Goal: Information Seeking & Learning: Learn about a topic

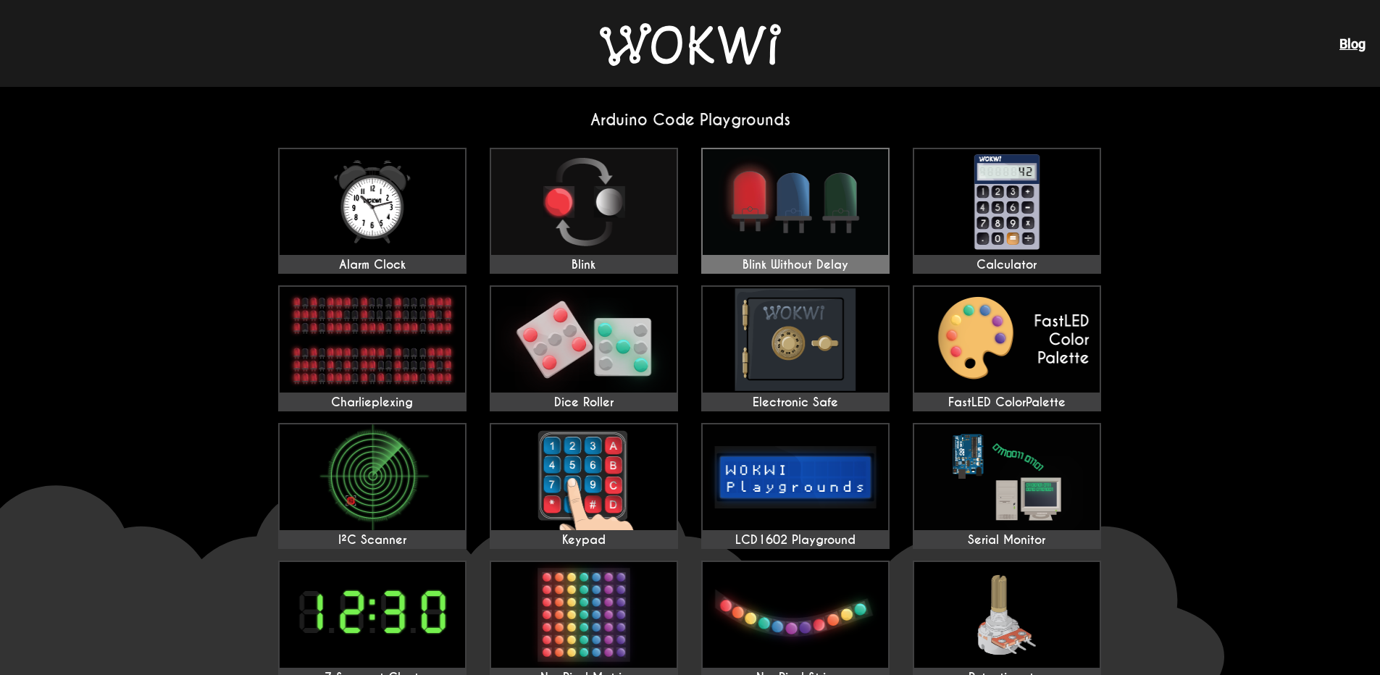
click at [842, 209] on img at bounding box center [795, 202] width 185 height 106
click at [775, 201] on img at bounding box center [795, 202] width 185 height 106
click at [777, 203] on img at bounding box center [795, 202] width 185 height 106
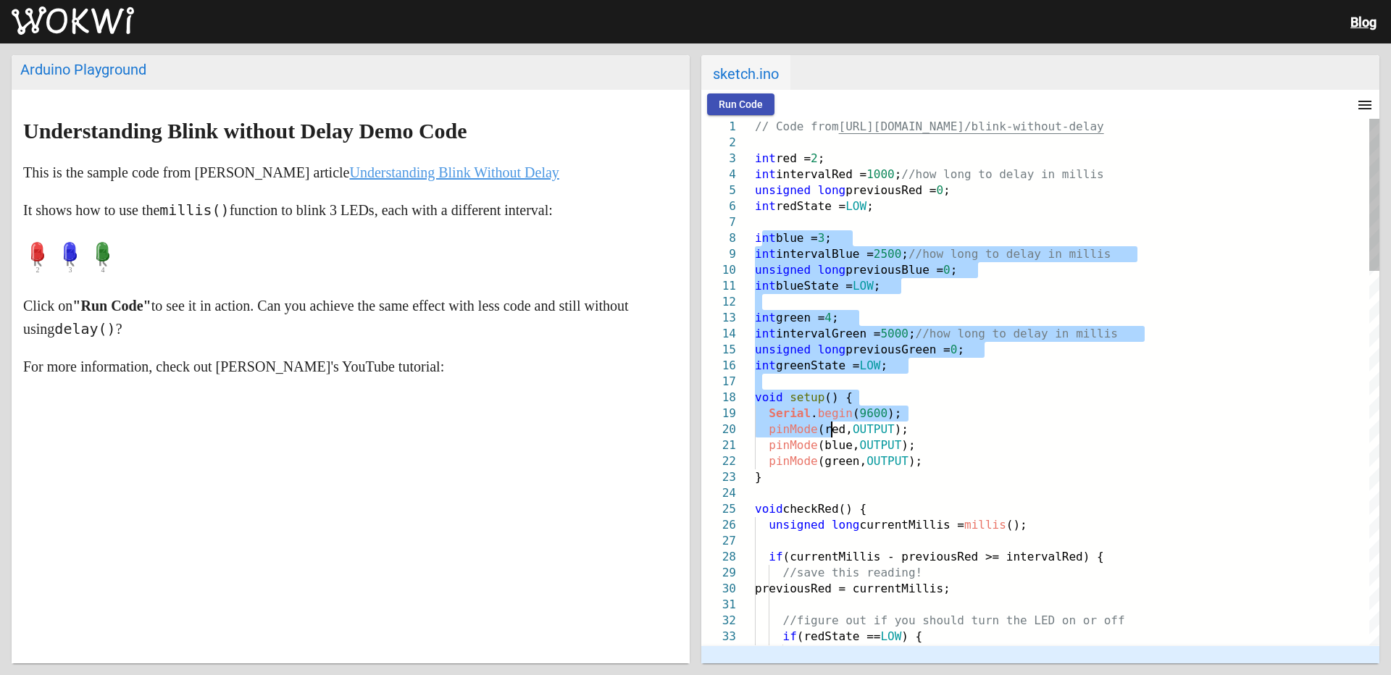
drag, startPoint x: 759, startPoint y: 235, endPoint x: 833, endPoint y: 426, distance: 204.4
drag, startPoint x: 769, startPoint y: 242, endPoint x: 749, endPoint y: 236, distance: 20.4
type textarea "// Code from https://github.com/mudmin/AnotherMaker/tree/master/blink-without-d…"
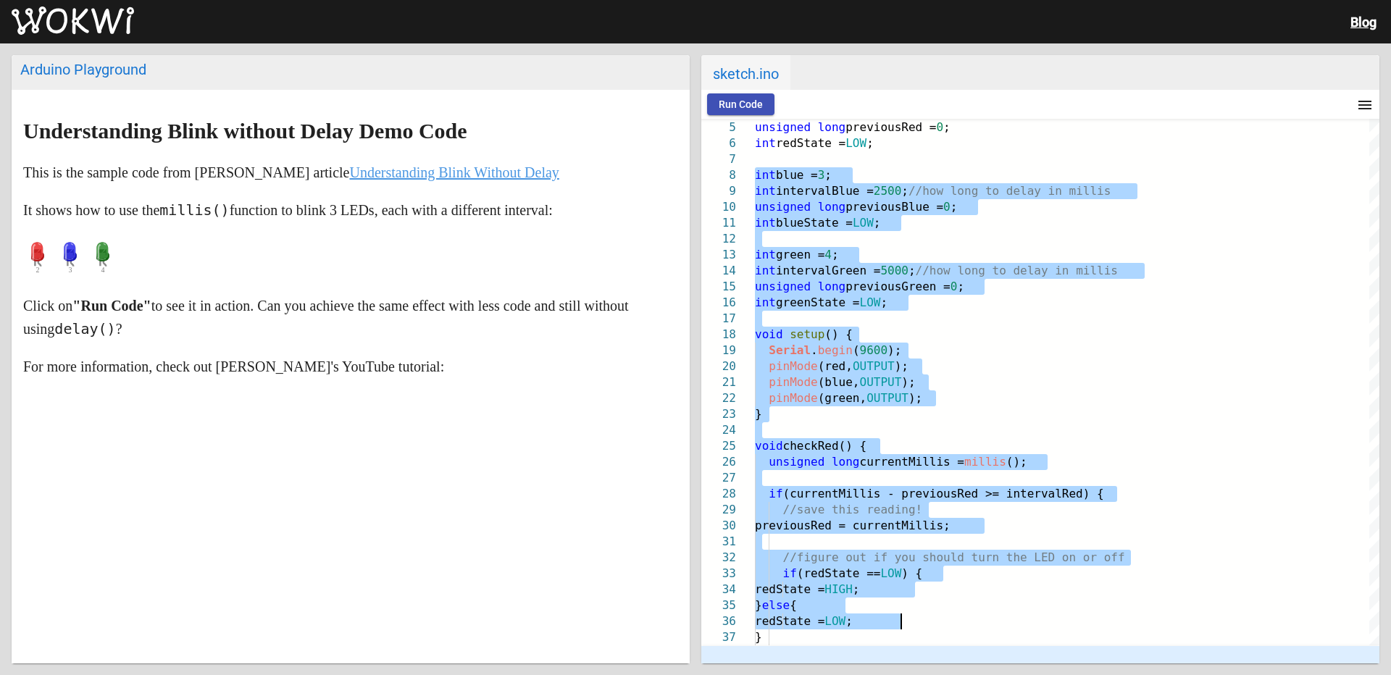
type textarea "// Code from [URL][DOMAIN_NAME] int red = 2; int intervalRed = 1000; //how long…"
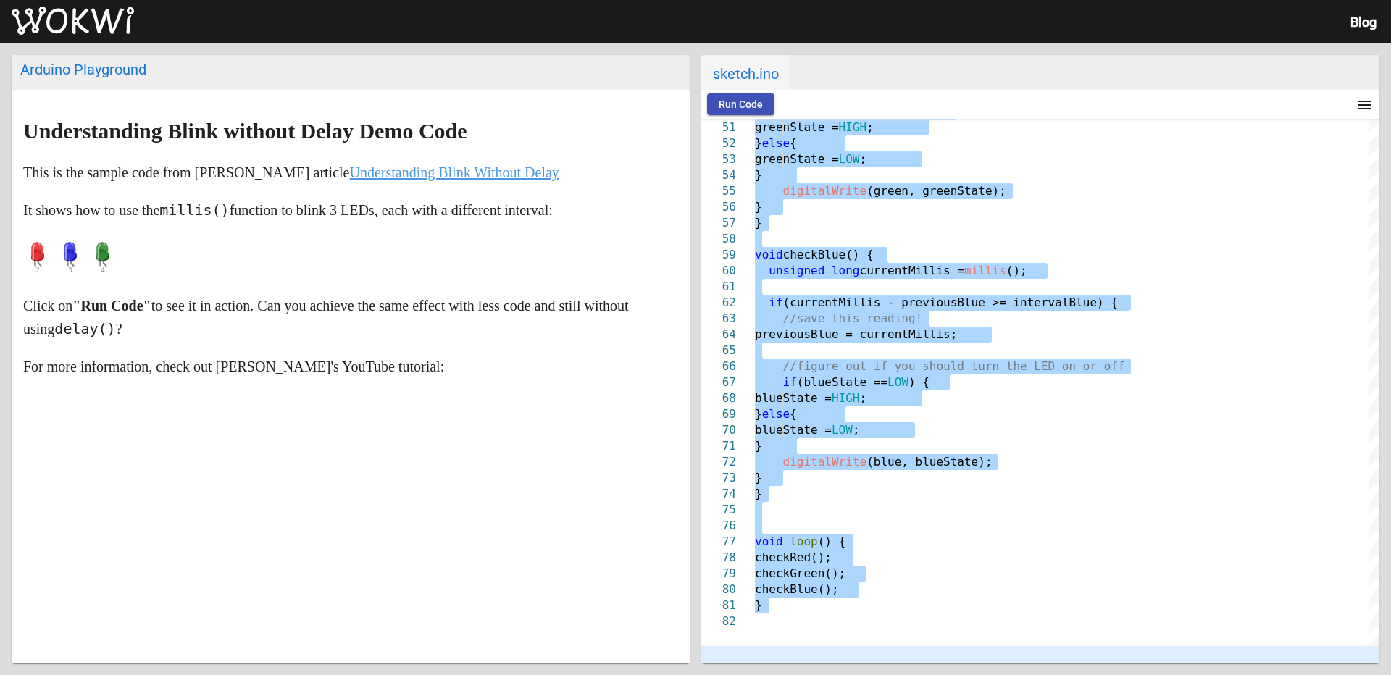
drag, startPoint x: 756, startPoint y: 238, endPoint x: 876, endPoint y: 678, distance: 455.8
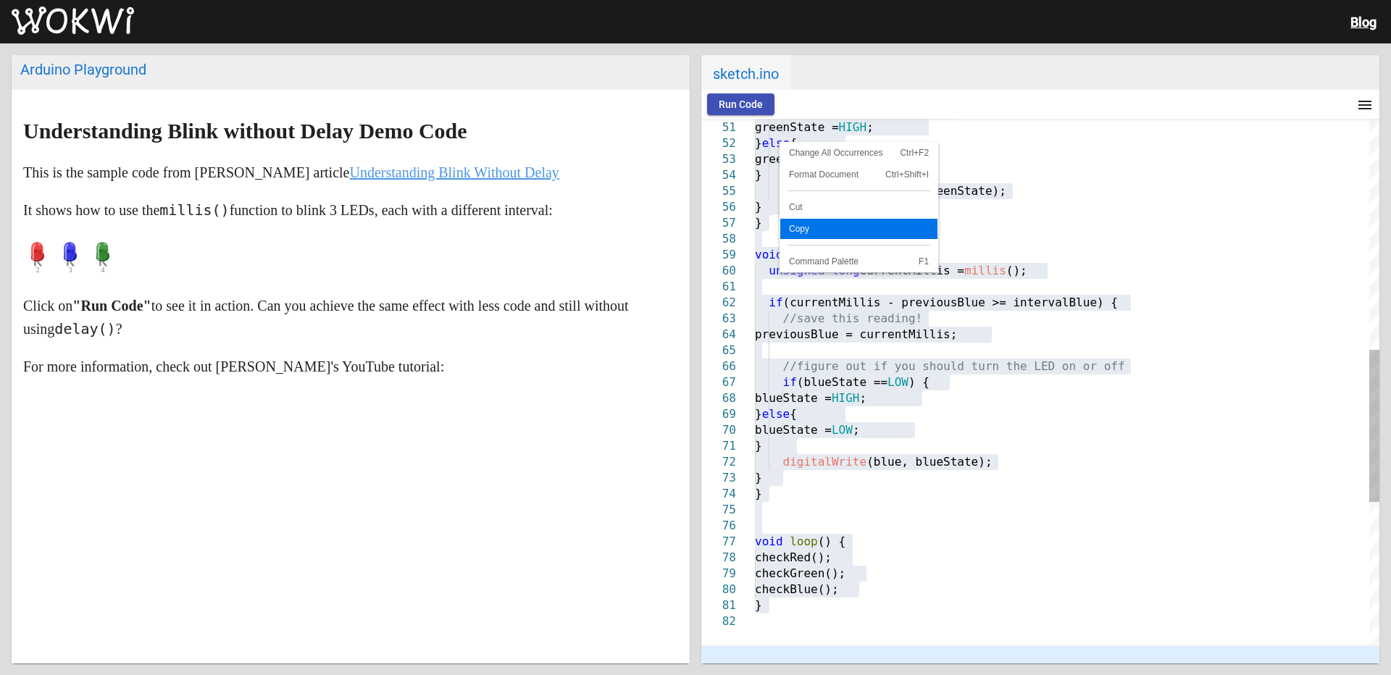
click at [874, 227] on span "Copy" at bounding box center [858, 229] width 157 height 9
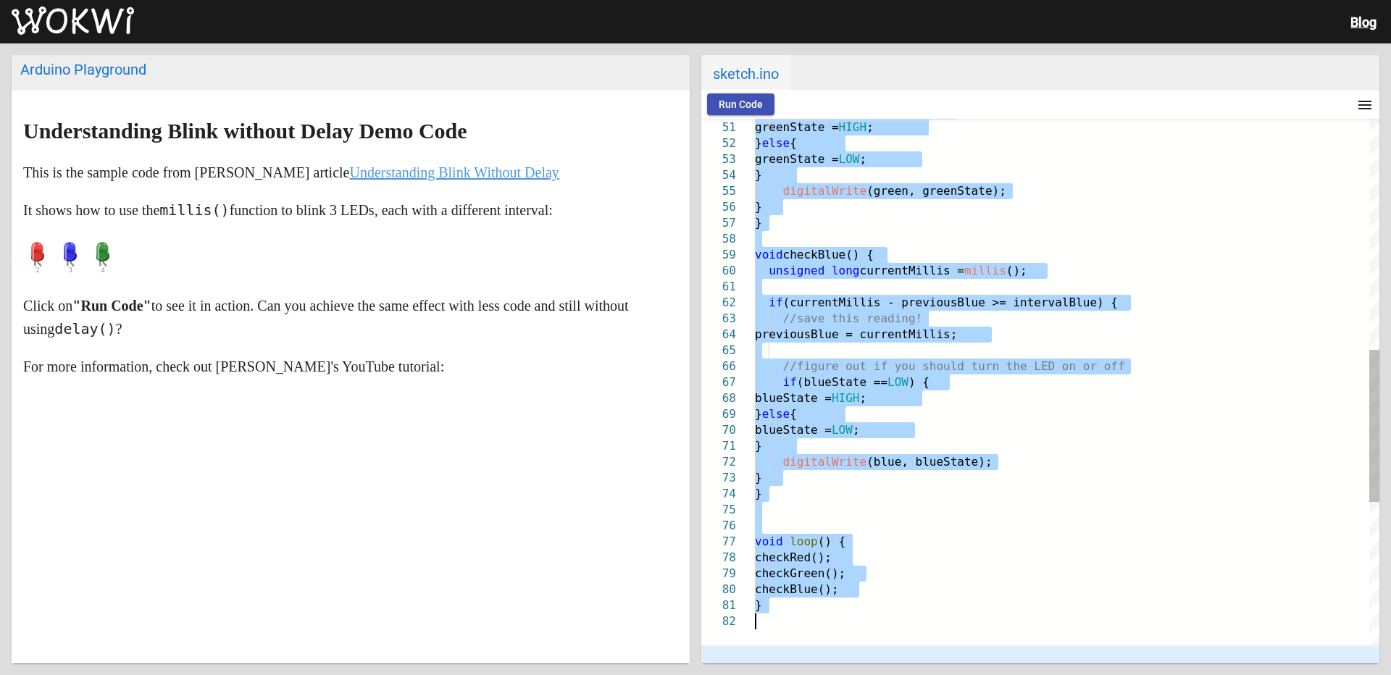
drag, startPoint x: 804, startPoint y: 157, endPoint x: 805, endPoint y: 196, distance: 39.1
click at [805, 196] on div "if (greenState == LOW ) { greenState = HIGH ; } else { greenState = LOW ; } dig…" at bounding box center [1067, 232] width 625 height 1818
drag, startPoint x: 756, startPoint y: 269, endPoint x: 903, endPoint y: 706, distance: 461.5
drag, startPoint x: 817, startPoint y: 383, endPoint x: 890, endPoint y: 382, distance: 72.5
click at [888, 382] on span "(blueState ==" at bounding box center [842, 382] width 91 height 14
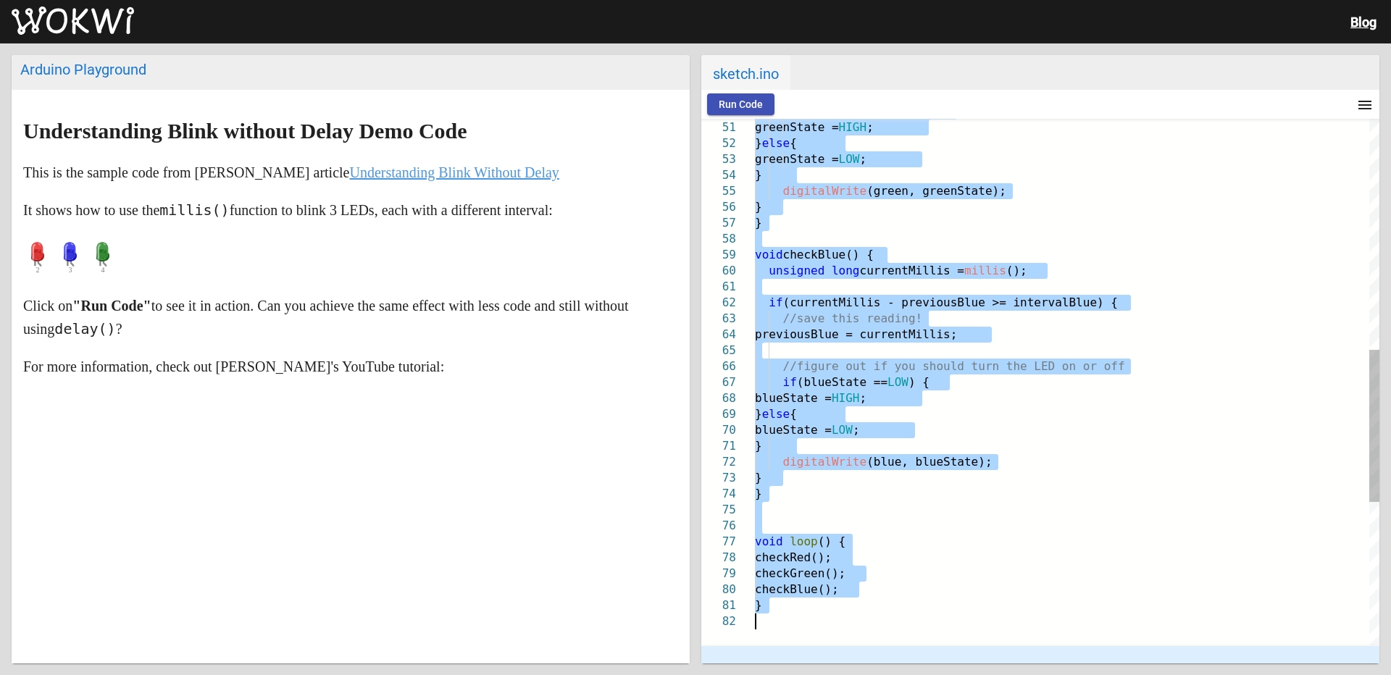
drag, startPoint x: 848, startPoint y: 374, endPoint x: 875, endPoint y: 312, distance: 67.5
click at [875, 312] on div "if (greenState == LOW ) { greenState = HIGH ; } else { greenState = LOW ; } dig…" at bounding box center [1067, 232] width 625 height 1818
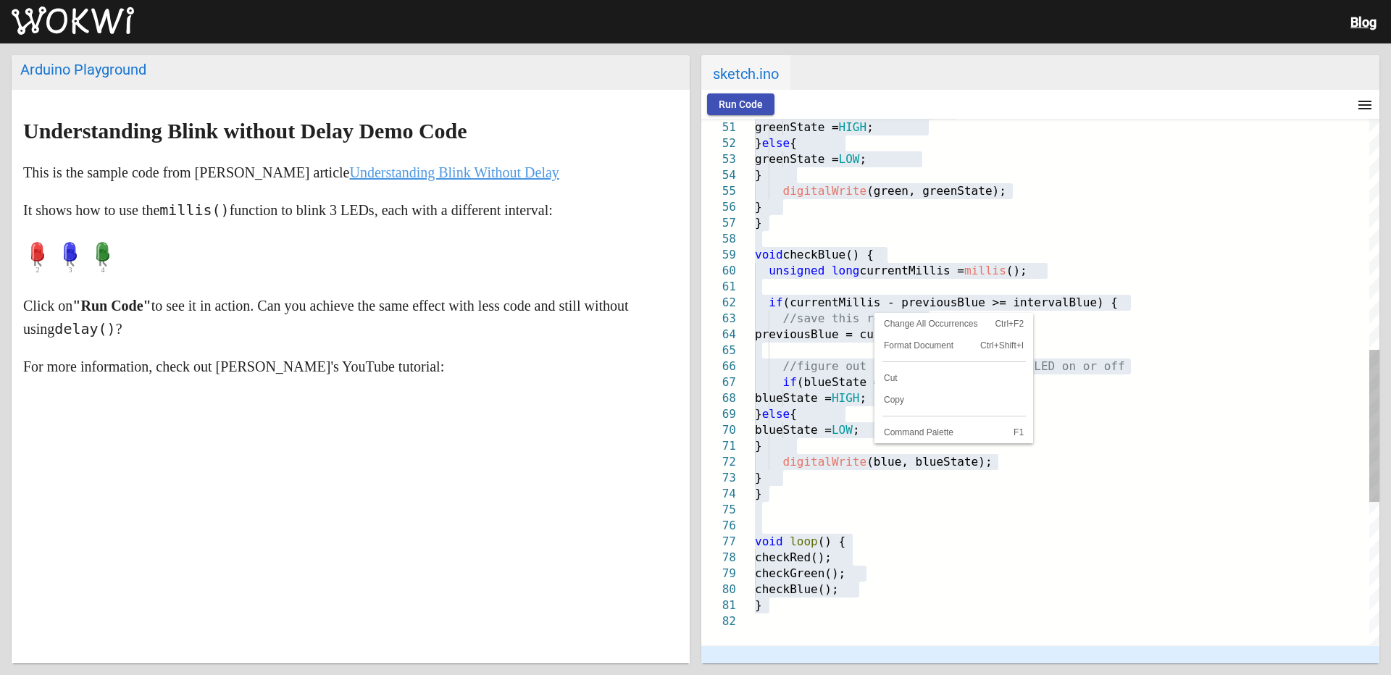
drag, startPoint x: 875, startPoint y: 312, endPoint x: 1009, endPoint y: 223, distance: 161.0
click at [1009, 223] on div "}" at bounding box center [1067, 223] width 625 height 16
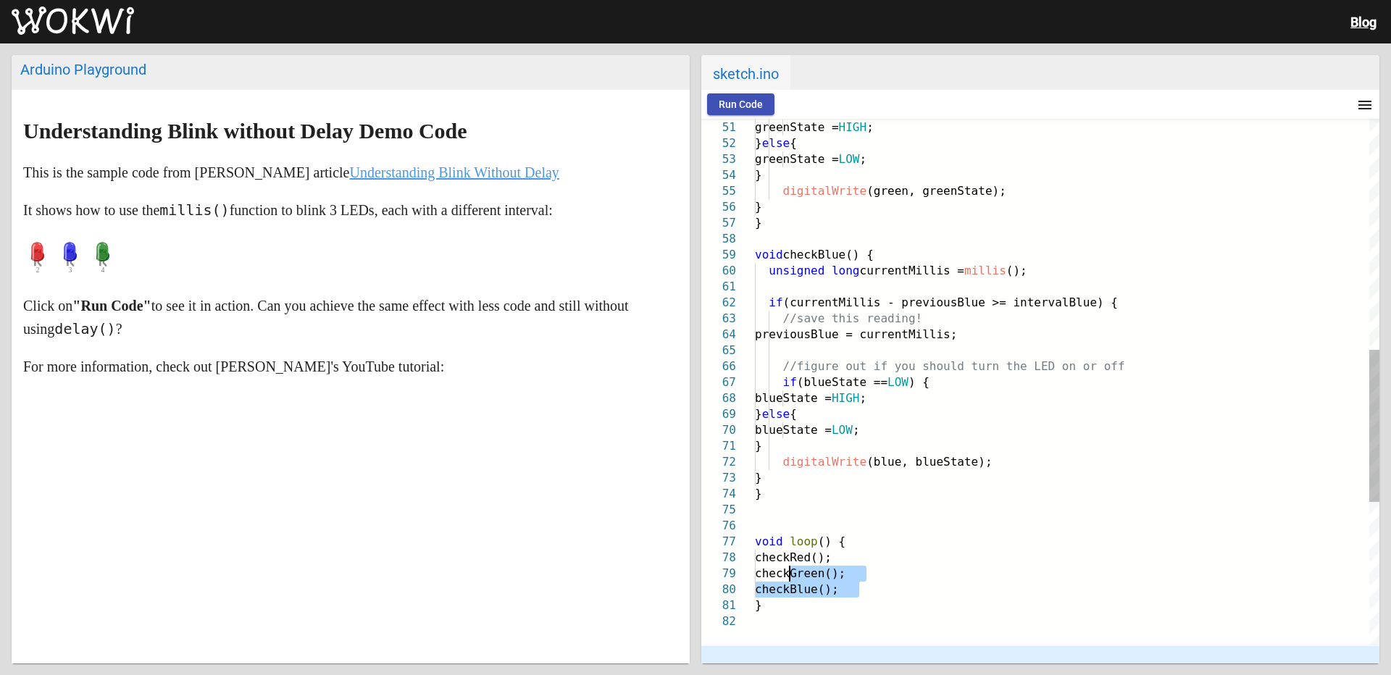
drag, startPoint x: 755, startPoint y: 604, endPoint x: 798, endPoint y: 560, distance: 61.5
click at [794, 570] on div "if (greenState == LOW ) { greenState = HIGH ; } else { greenState = LOW ; } dig…" at bounding box center [1067, 232] width 625 height 1818
drag, startPoint x: 796, startPoint y: 500, endPoint x: 776, endPoint y: 438, distance: 64.6
click at [776, 438] on div "50 51 52 53 54 55 56 57 58 59 60 61 62 63 64 65 66 67 68 69 70 71 72 73 74 75 7…" at bounding box center [1040, 382] width 678 height 527
drag, startPoint x: 752, startPoint y: 607, endPoint x: 773, endPoint y: 585, distance: 30.2
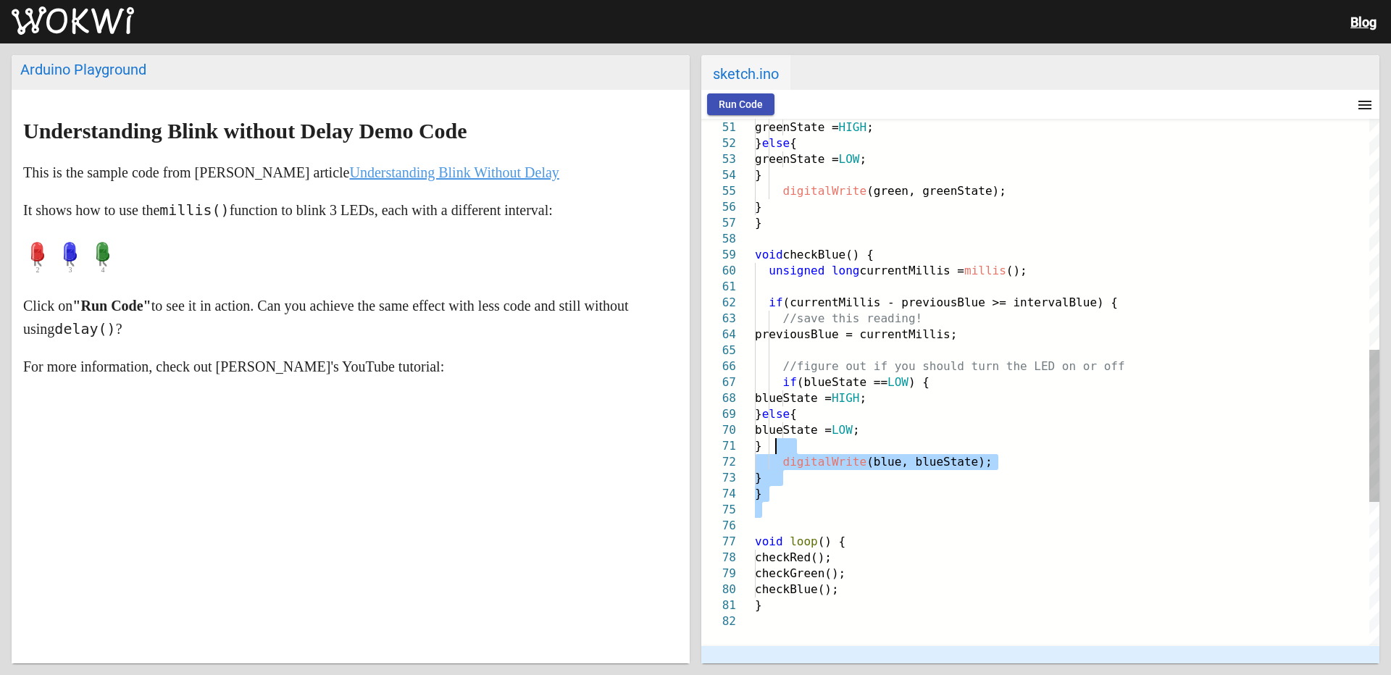
click at [773, 585] on div "50 51 52 53 54 55 56 57 58 59 60 61 62 63 64 65 66 67 68 69 70 71 72 73 74 75 7…" at bounding box center [1040, 382] width 678 height 527
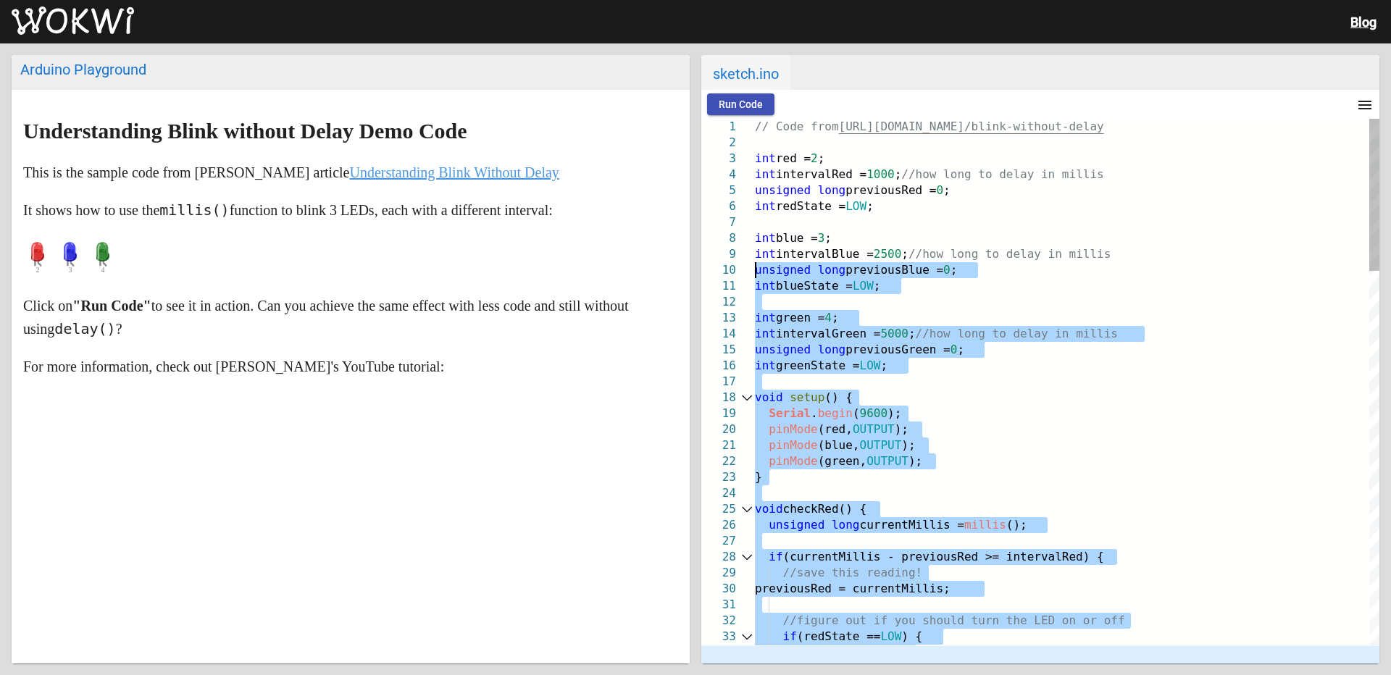
drag, startPoint x: 759, startPoint y: 602, endPoint x: 754, endPoint y: 272, distance: 329.7
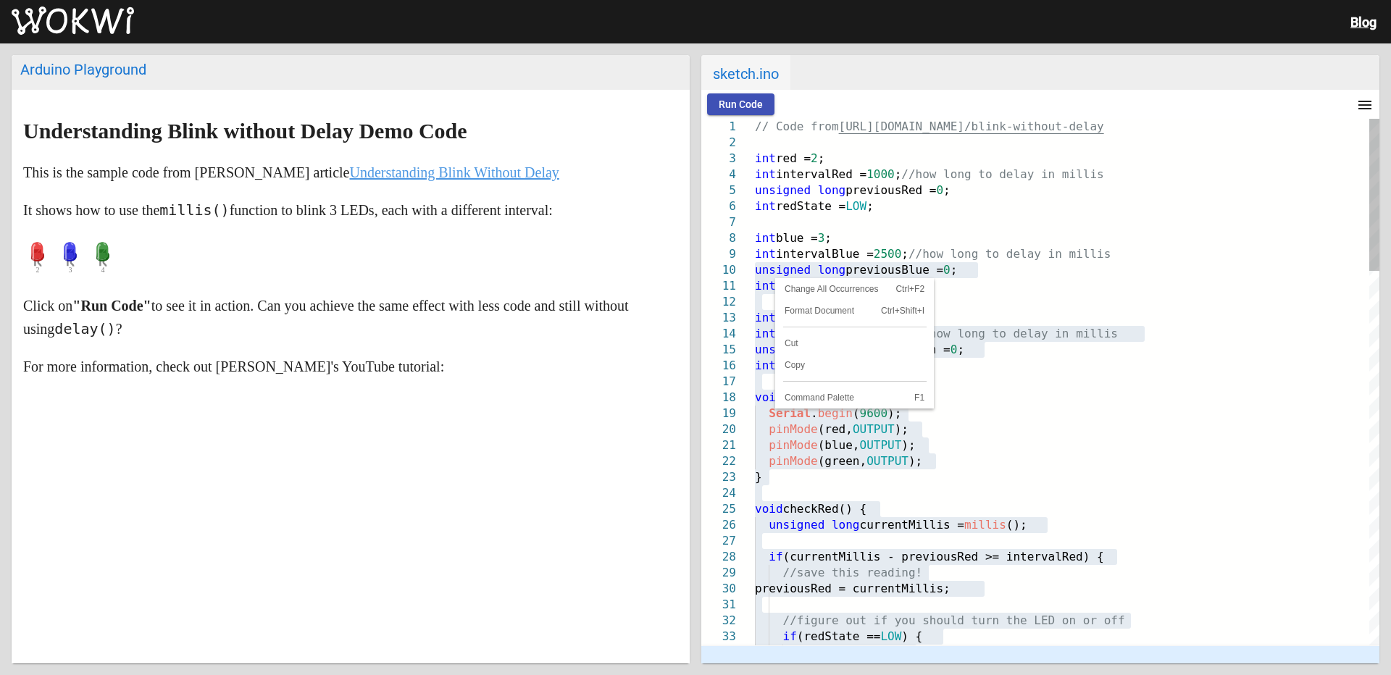
drag, startPoint x: 776, startPoint y: 278, endPoint x: 872, endPoint y: 217, distance: 113.0
click at [848, 341] on span "Cut" at bounding box center [854, 343] width 157 height 9
type textarea "// Code from [URL][DOMAIN_NAME] int red = 2; int intervalRed = 1000; //how long…"
